Goal: Task Accomplishment & Management: Use online tool/utility

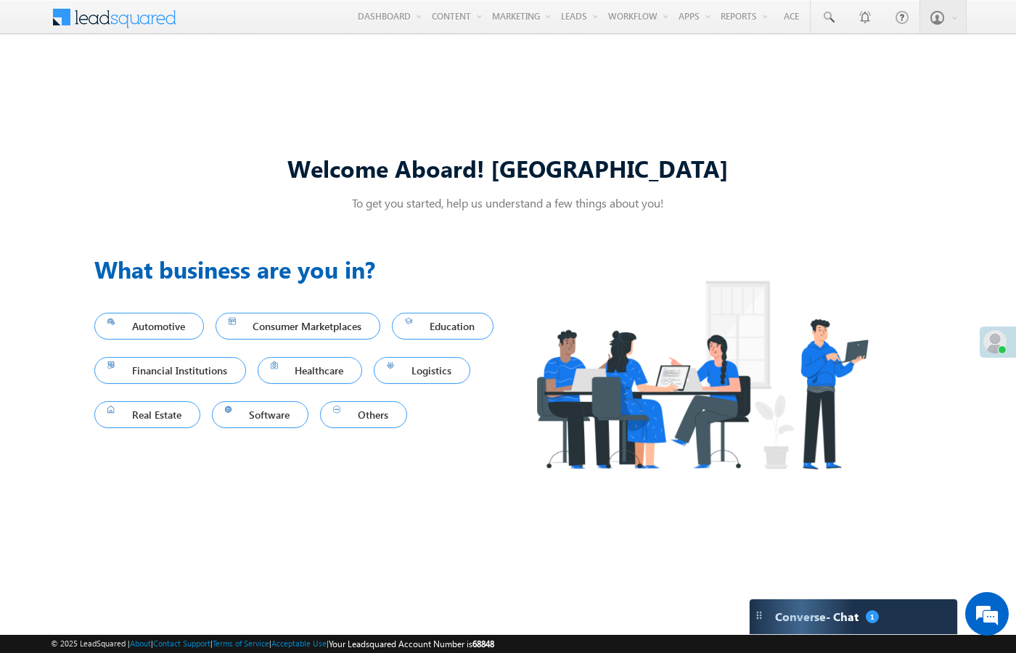
click at [638, 99] on div "Welcome Aboard! Sukhbir To get you started, help us understand a few things abo…" at bounding box center [508, 327] width 1016 height 556
click at [636, 61] on div "Welcome Aboard! Sukhbir To get you started, help us understand a few things abo…" at bounding box center [508, 327] width 1016 height 556
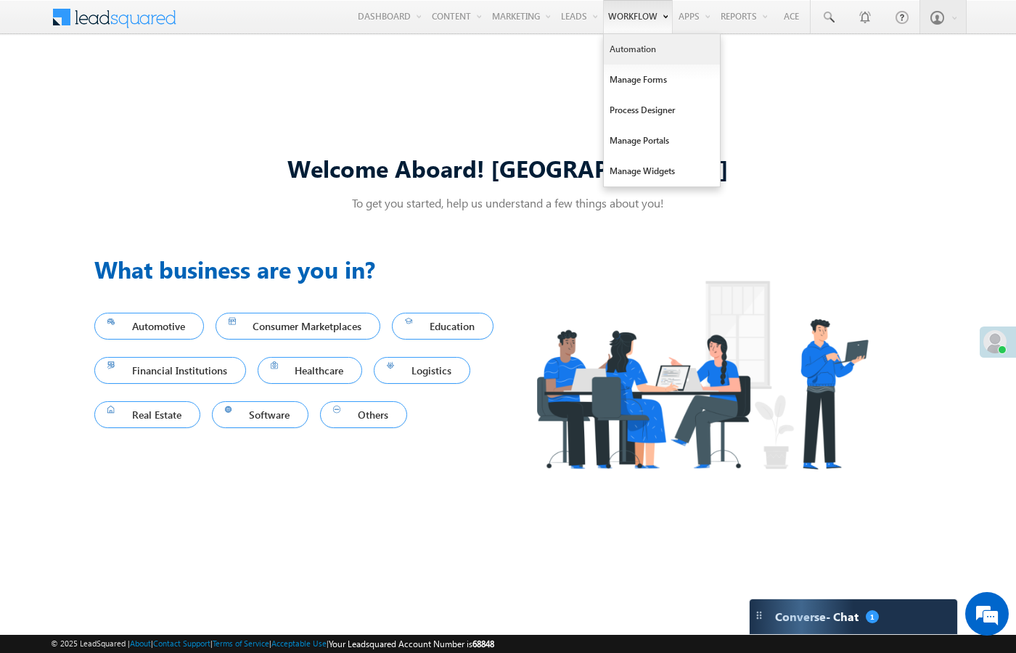
click at [625, 61] on link "Automation" at bounding box center [662, 49] width 116 height 30
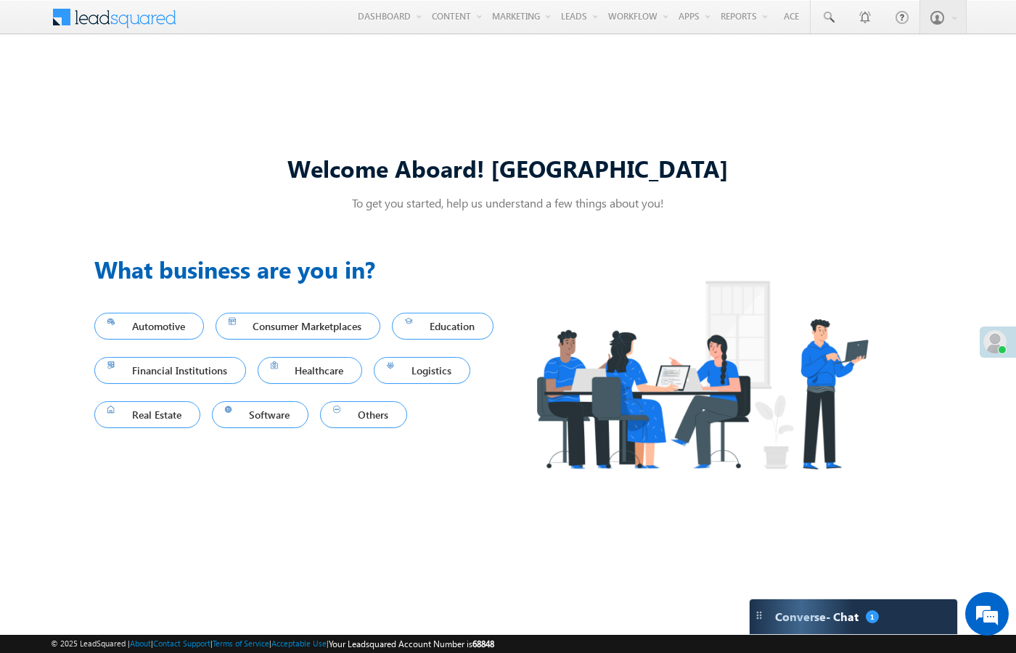
click at [256, 130] on div "Welcome Aboard! Sukhbir To get you started, help us understand a few things abo…" at bounding box center [508, 327] width 1016 height 556
